Goal: Communication & Community: Participate in discussion

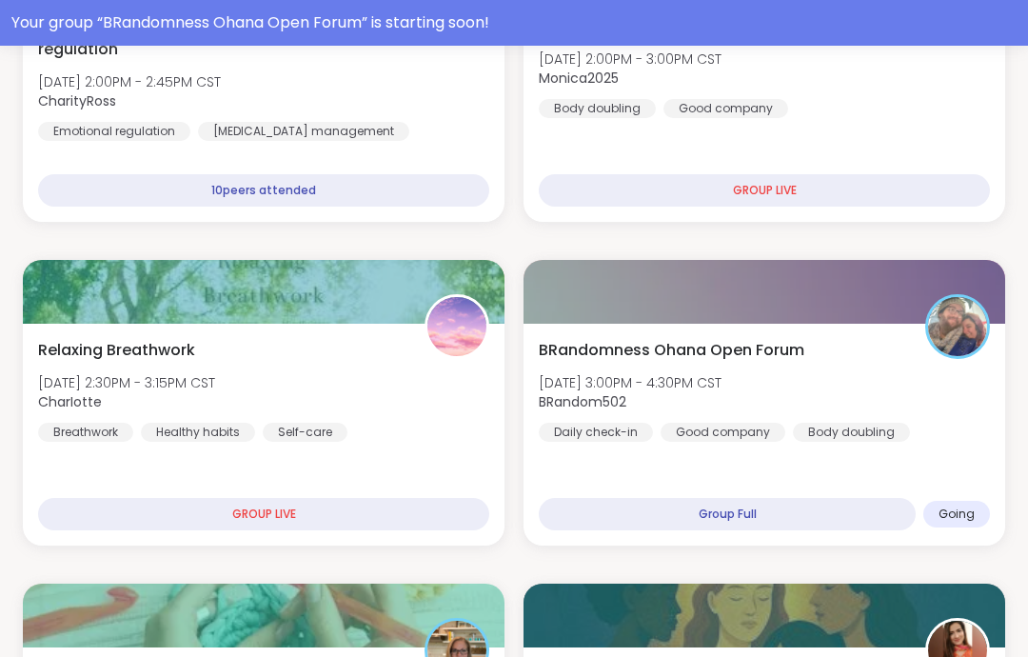
scroll to position [3367, 0]
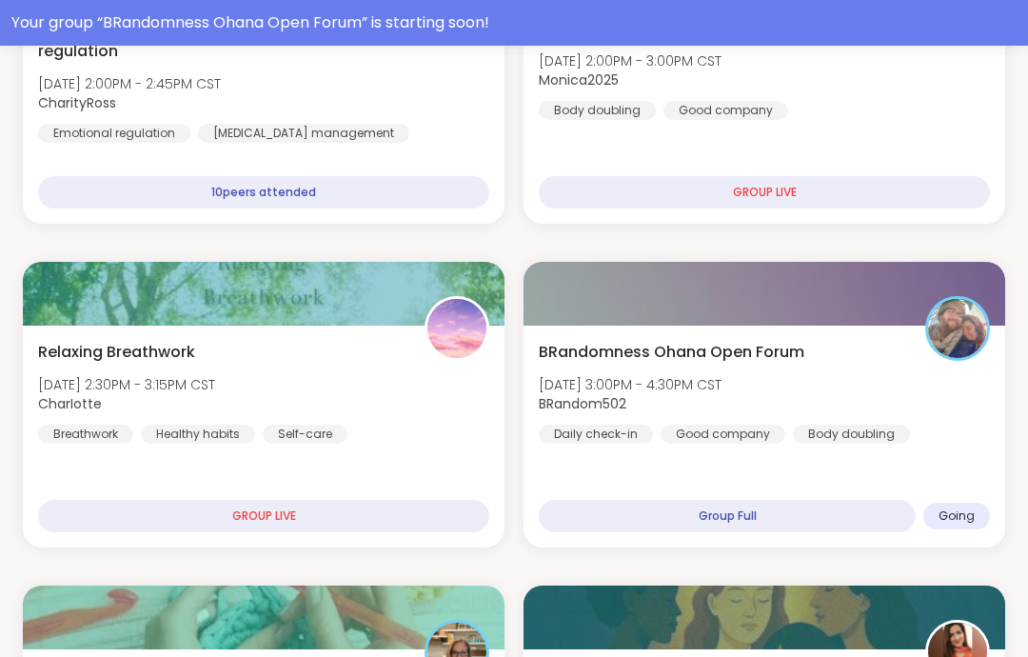
click at [952, 369] on div "BRandomness Ohana Open Forum [DATE] 3:00PM - 4:30PM CST BRandom502 Daily check-…" at bounding box center [764, 392] width 451 height 103
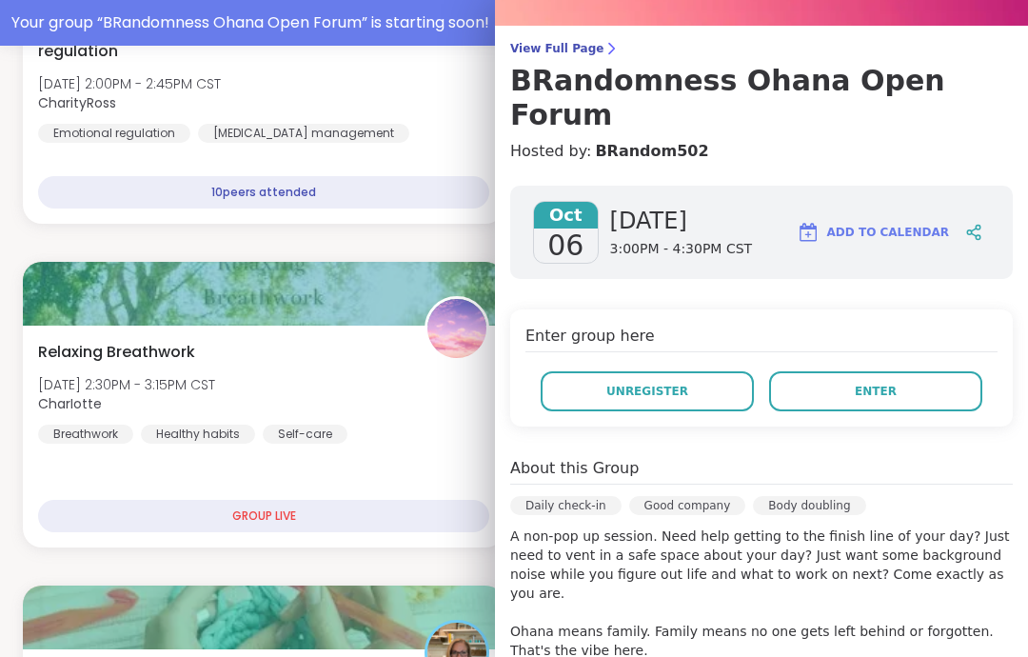
scroll to position [76, 0]
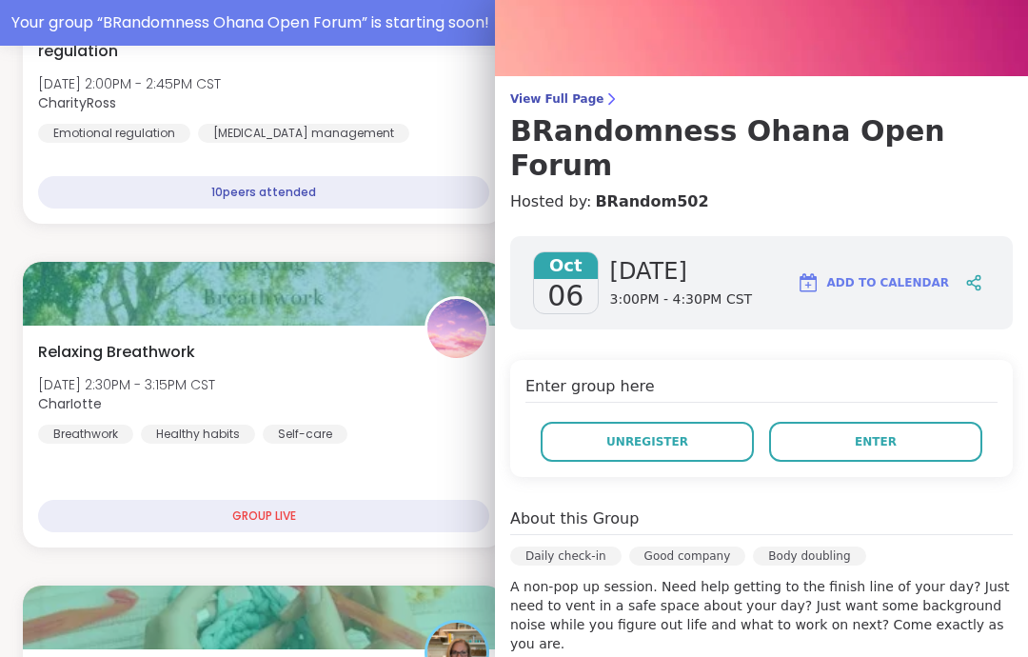
click at [948, 381] on div "Enter group here Unregister Enter" at bounding box center [761, 418] width 503 height 117
click at [943, 422] on button "Enter" at bounding box center [875, 442] width 213 height 40
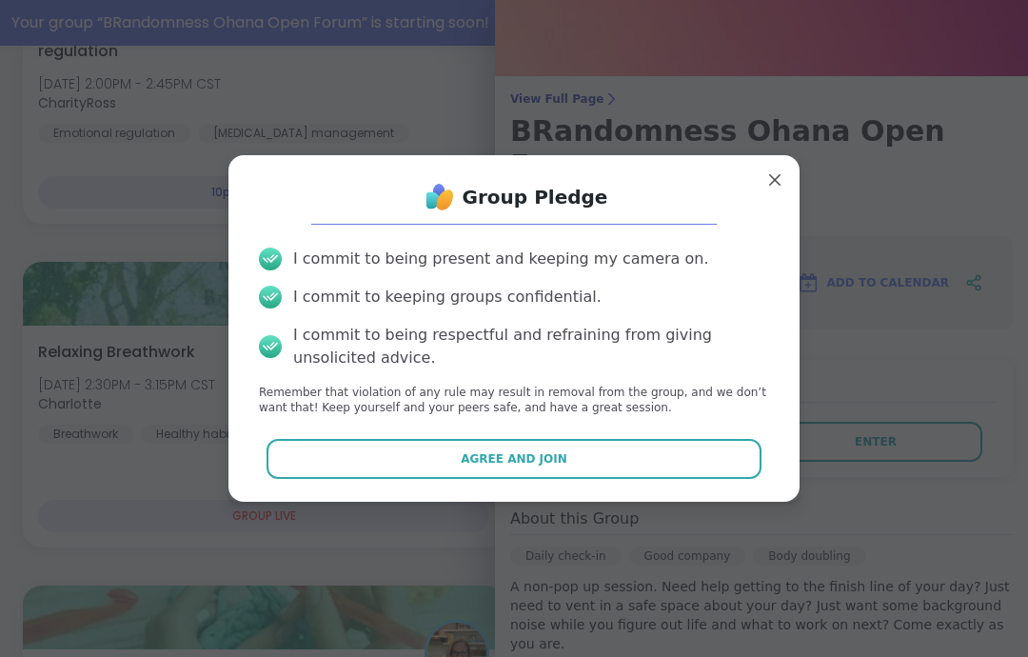
click at [736, 457] on button "Agree and Join" at bounding box center [515, 459] width 496 height 40
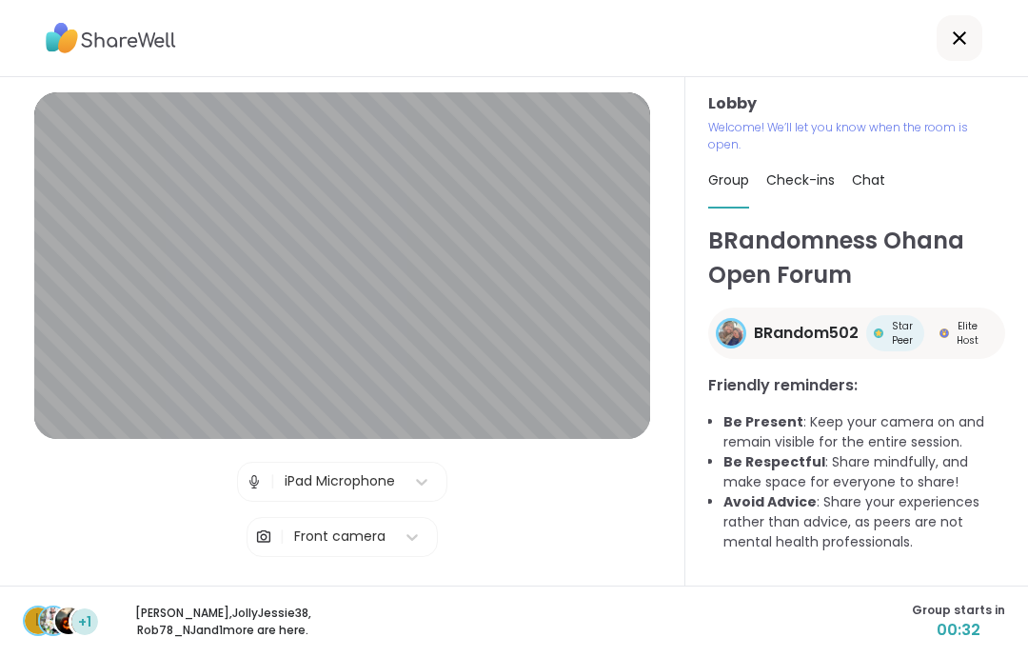
scroll to position [76, 0]
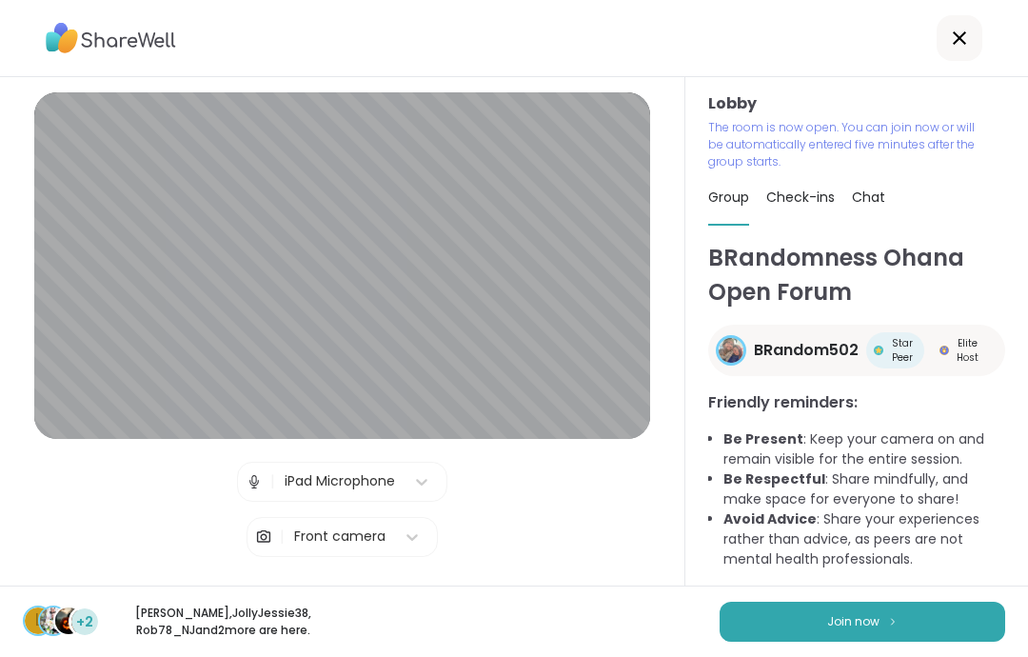
click at [967, 639] on button "Join now" at bounding box center [863, 622] width 286 height 40
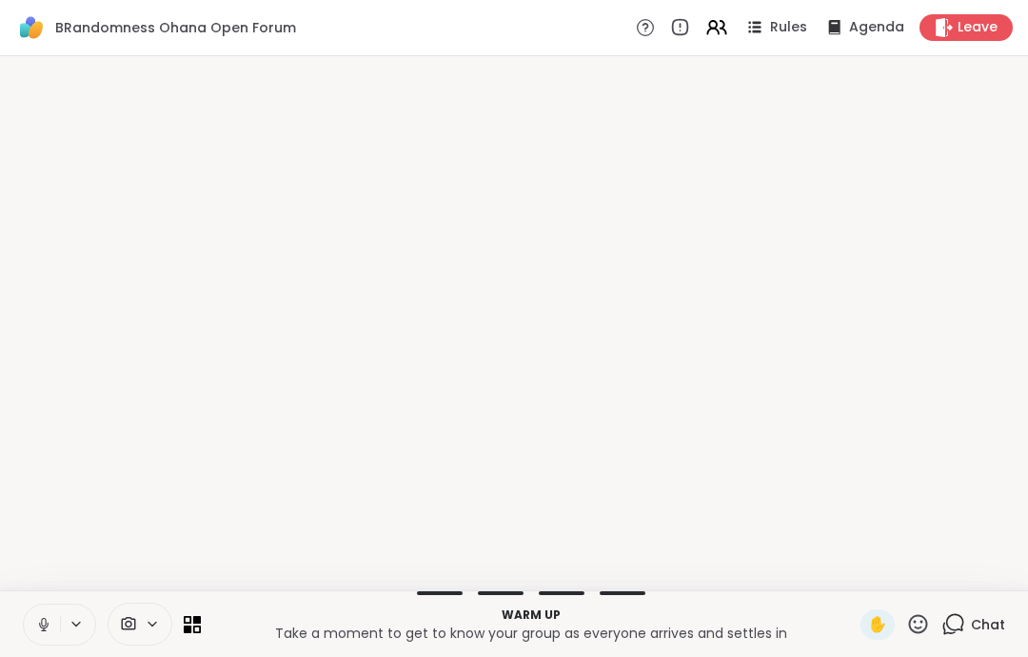
scroll to position [0, 0]
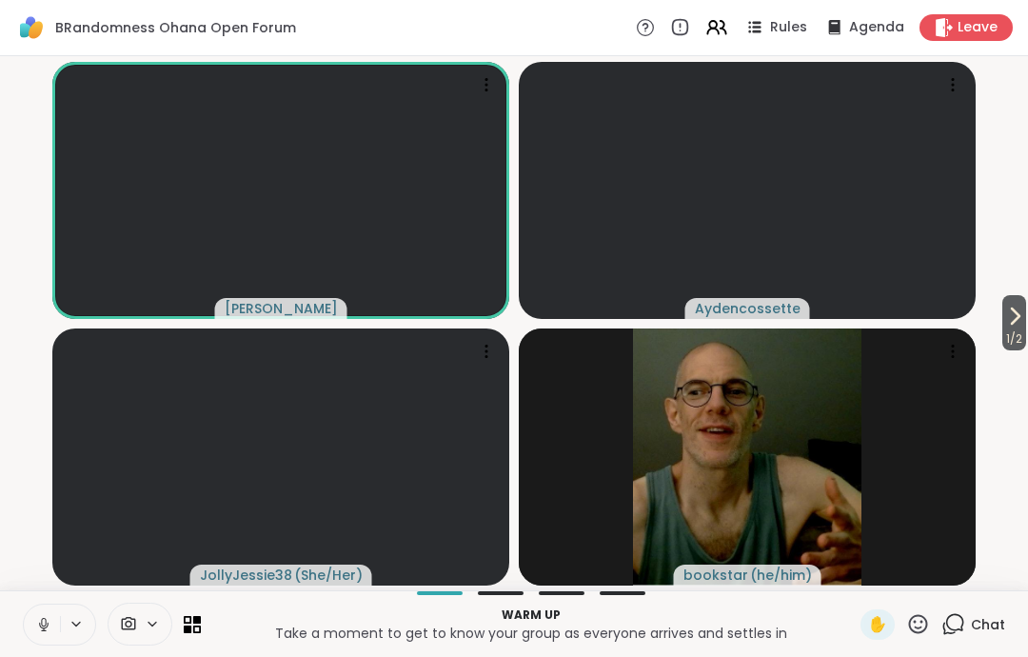
click at [30, 596] on div "Warm up Take a moment to get to know your group as everyone arrives and settles…" at bounding box center [514, 623] width 1028 height 67
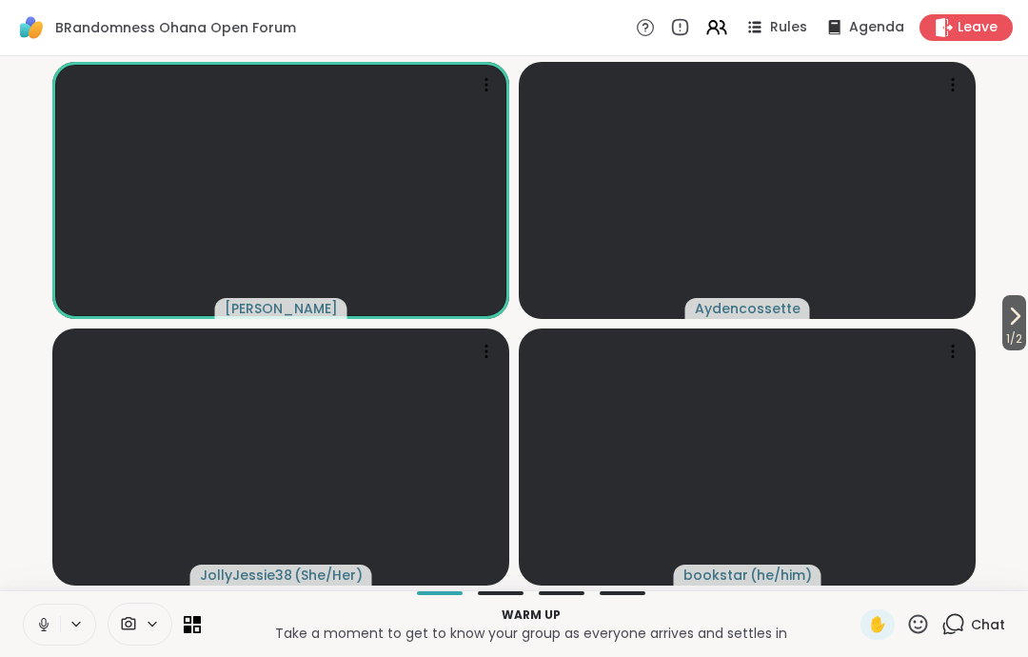
click at [48, 616] on icon at bounding box center [43, 624] width 17 height 17
click at [84, 572] on video at bounding box center [280, 457] width 457 height 257
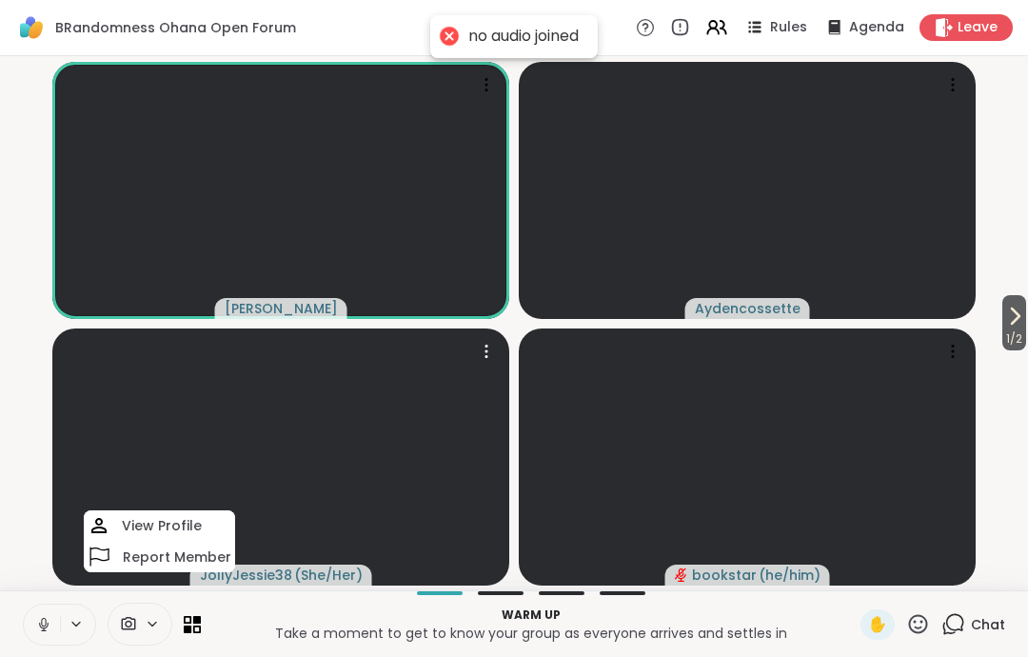
click at [46, 618] on icon at bounding box center [43, 624] width 17 height 17
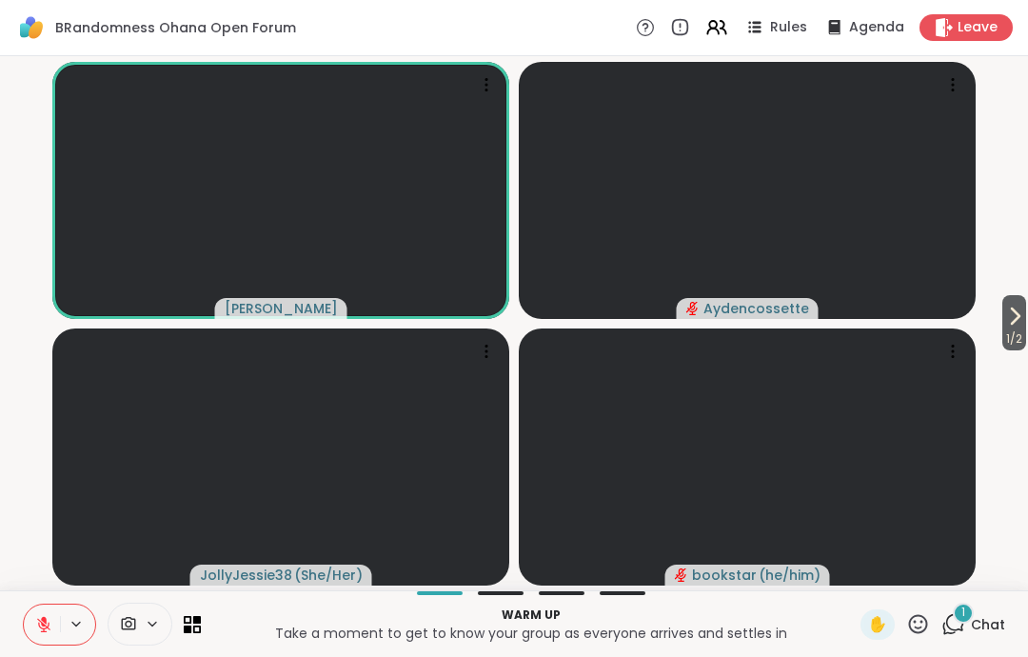
click at [980, 627] on span "Chat" at bounding box center [988, 624] width 34 height 19
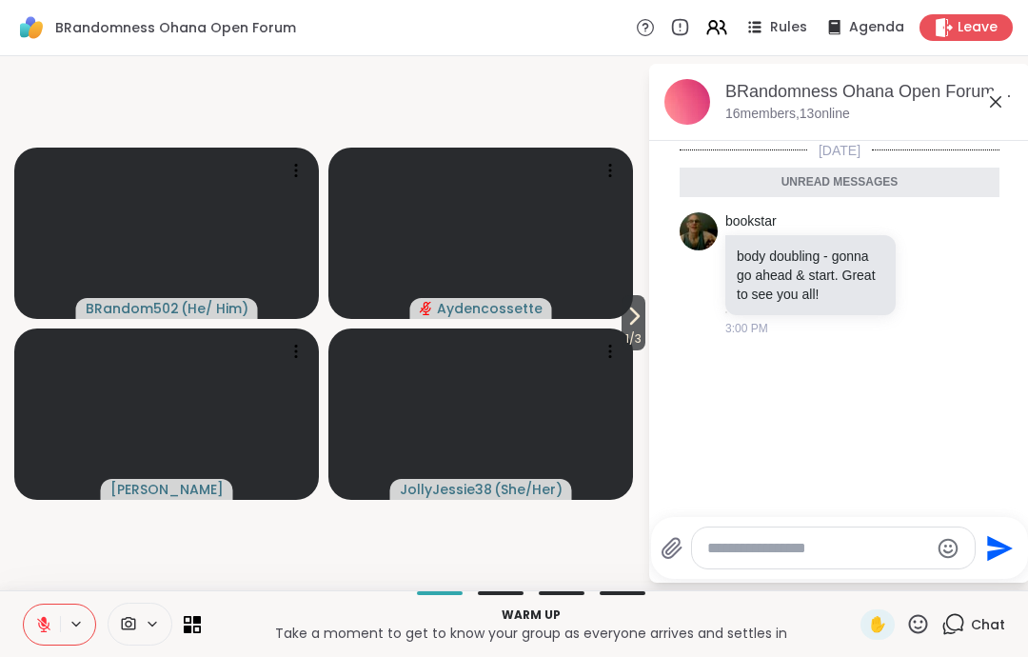
click at [986, 95] on icon at bounding box center [996, 101] width 23 height 23
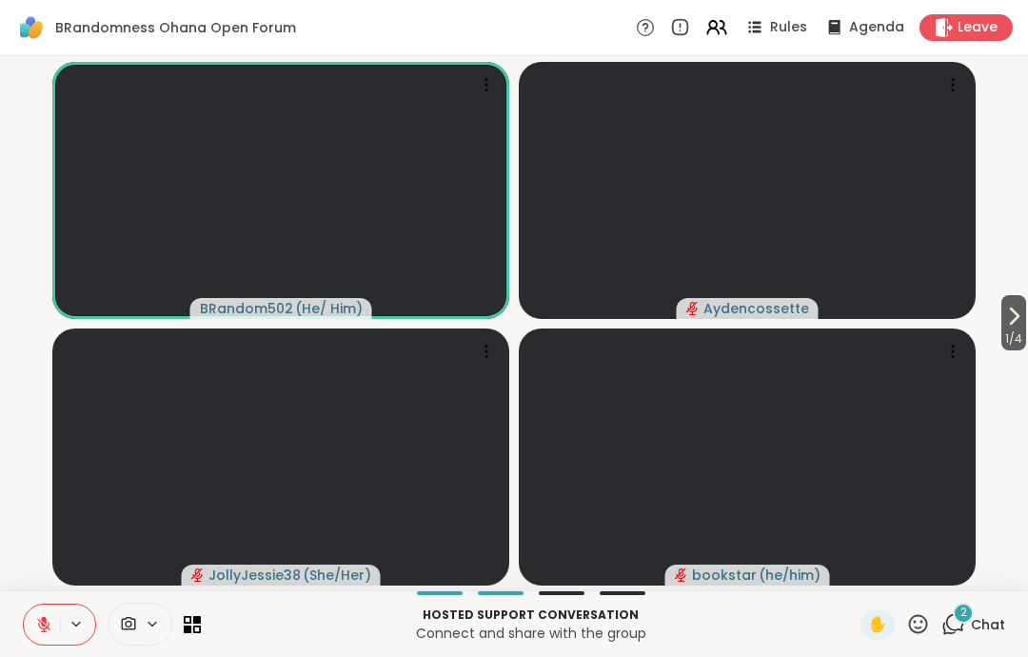
click at [38, 605] on button at bounding box center [42, 625] width 36 height 40
